Goal: Book appointment/travel/reservation

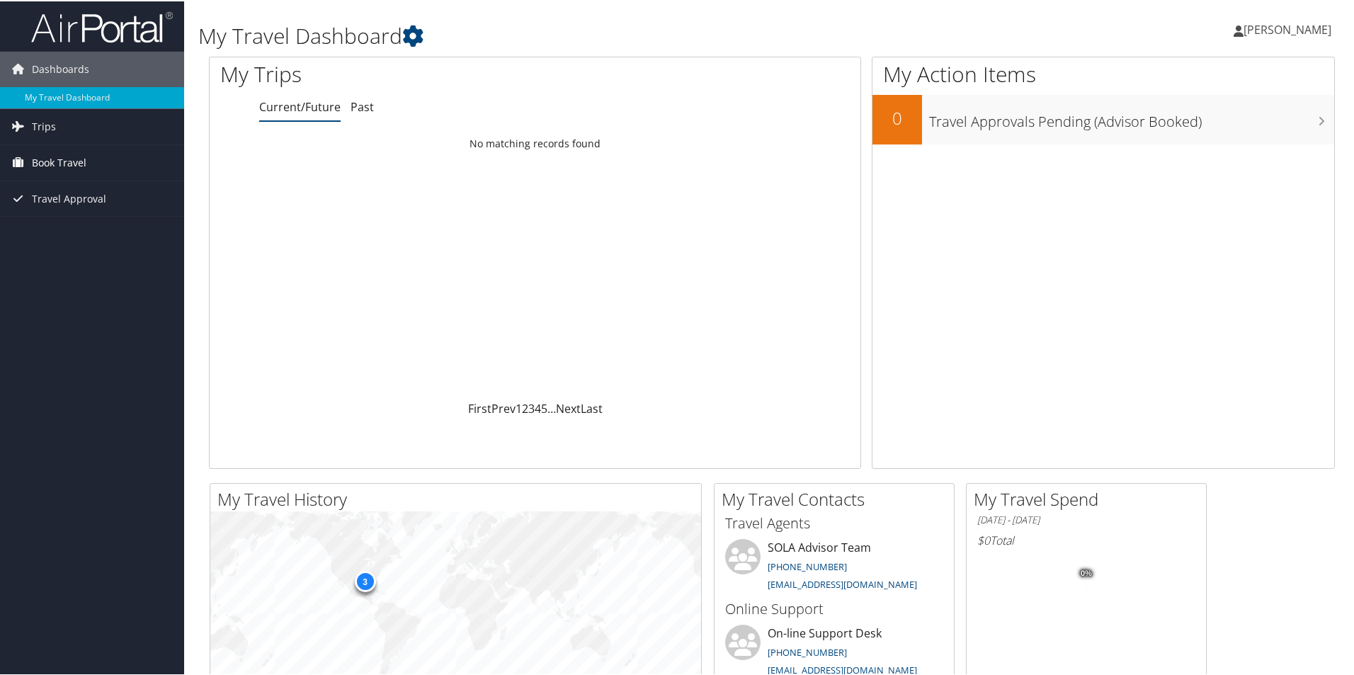
click at [76, 152] on span "Book Travel" at bounding box center [59, 161] width 55 height 35
click at [82, 212] on link "Book/Manage Online Trips" at bounding box center [92, 210] width 184 height 21
